Goal: Information Seeking & Learning: Learn about a topic

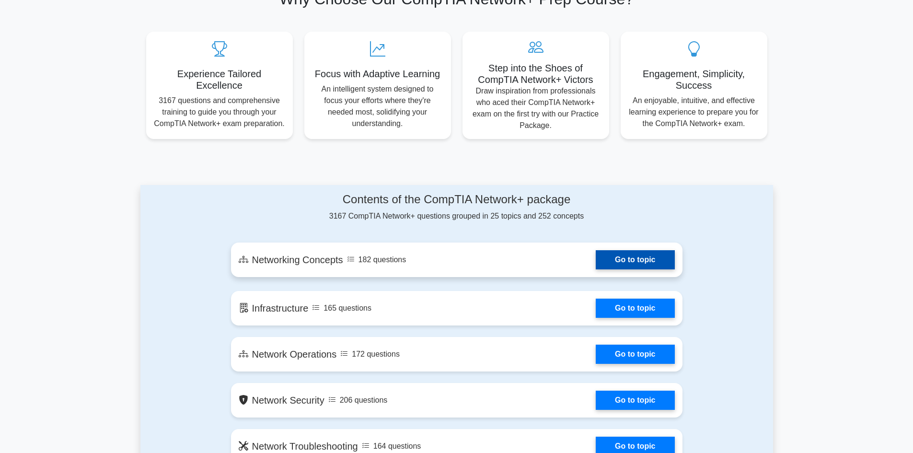
scroll to position [336, 0]
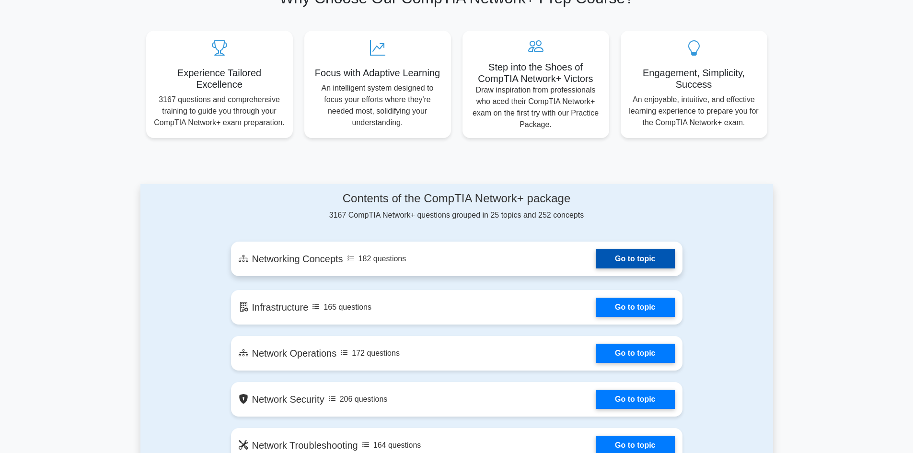
click at [642, 254] on link "Go to topic" at bounding box center [635, 258] width 79 height 19
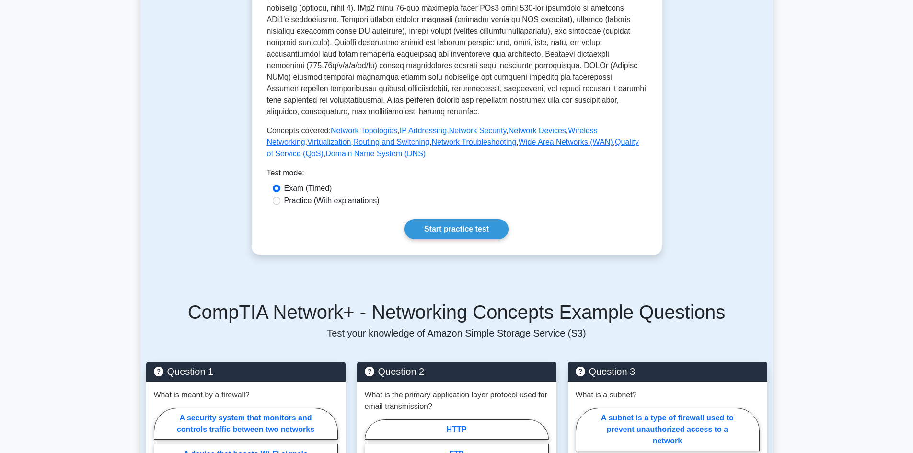
scroll to position [336, 0]
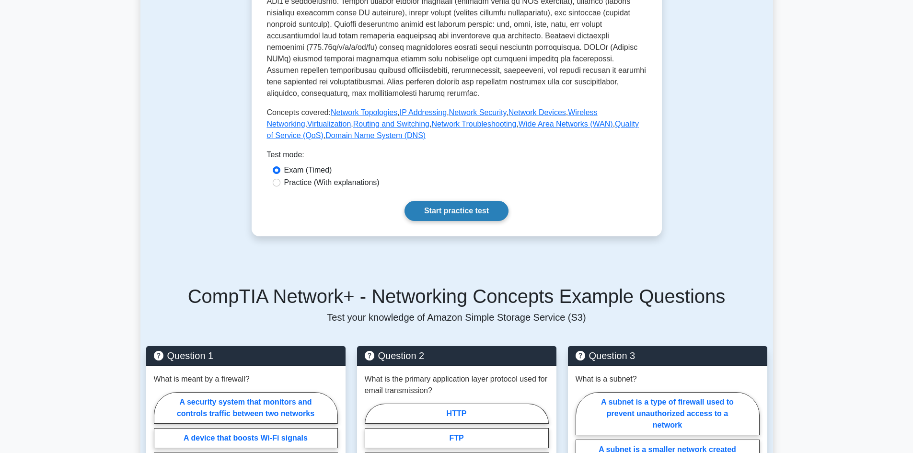
click at [483, 201] on link "Start practice test" at bounding box center [457, 211] width 104 height 20
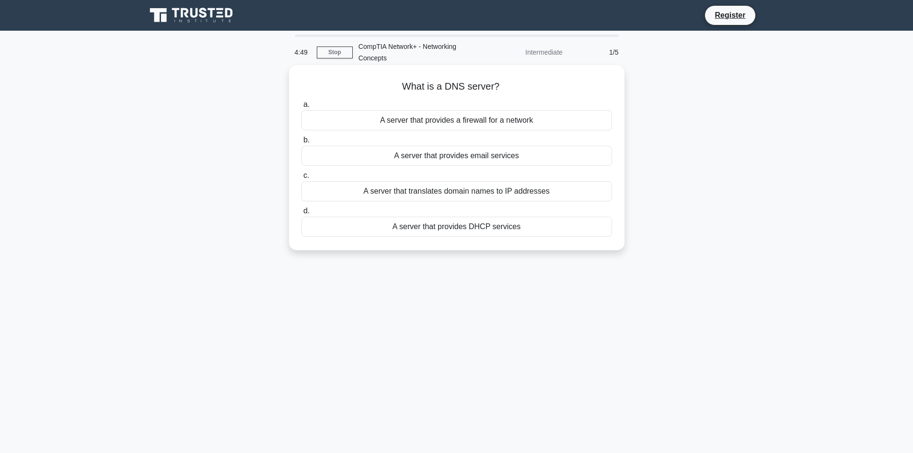
click at [392, 123] on div "A server that provides a firewall for a network" at bounding box center [457, 120] width 311 height 20
click at [302, 108] on input "a. A server that provides a firewall for a network" at bounding box center [302, 105] width 0 height 6
click at [480, 193] on div "A security protocol for wireless networks" at bounding box center [457, 191] width 311 height 20
click at [302, 179] on input "c. A security protocol for wireless networks" at bounding box center [302, 176] width 0 height 6
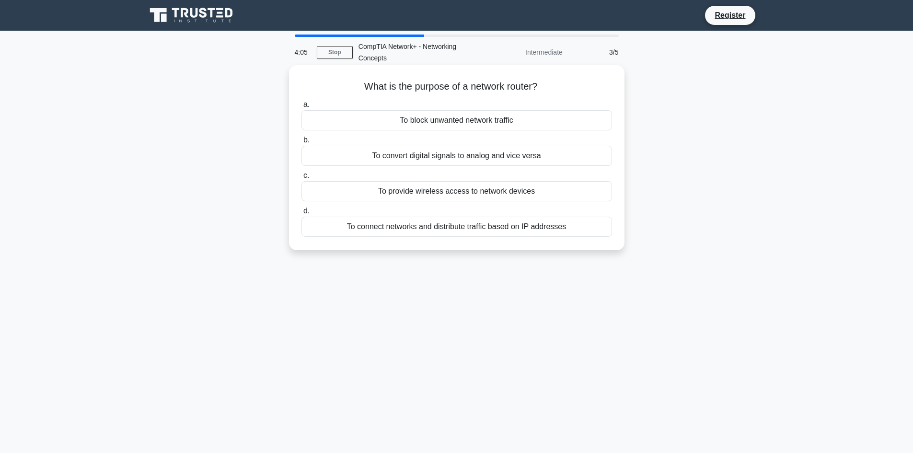
click at [443, 226] on div "To connect networks and distribute traffic based on IP addresses" at bounding box center [457, 227] width 311 height 20
click at [302, 214] on input "d. To connect networks and distribute traffic based on IP addresses" at bounding box center [302, 211] width 0 height 6
click at [448, 189] on div "To map a network address to a physical address" at bounding box center [457, 191] width 311 height 20
click at [302, 179] on input "c. To map a network address to a physical address" at bounding box center [302, 176] width 0 height 6
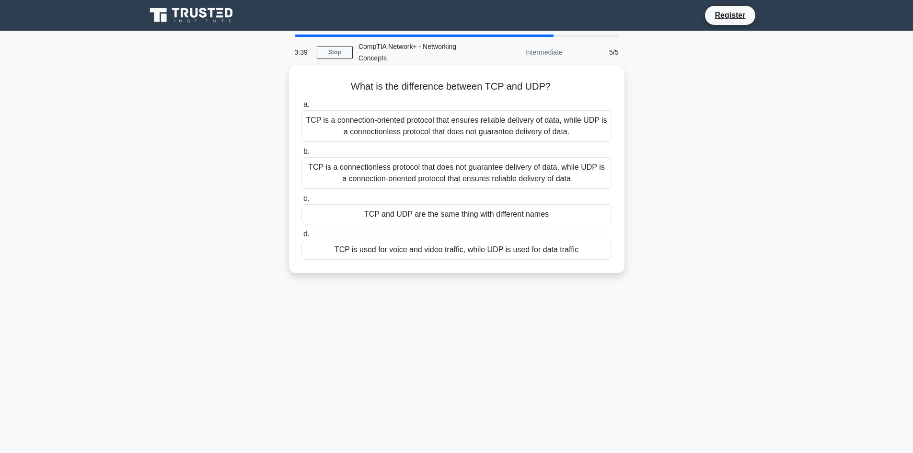
click at [523, 177] on div "TCP is a connectionless protocol that does not guarantee delivery of data, whil…" at bounding box center [457, 173] width 311 height 32
click at [302, 155] on input "b. TCP is a connectionless protocol that does not guarantee delivery of data, w…" at bounding box center [302, 152] width 0 height 6
